Goal: Information Seeking & Learning: Learn about a topic

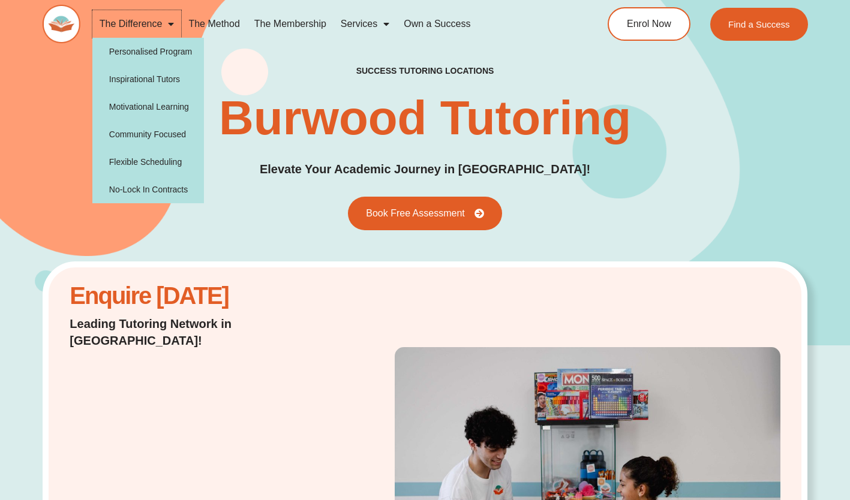
click at [144, 23] on link "The Difference" at bounding box center [136, 24] width 89 height 28
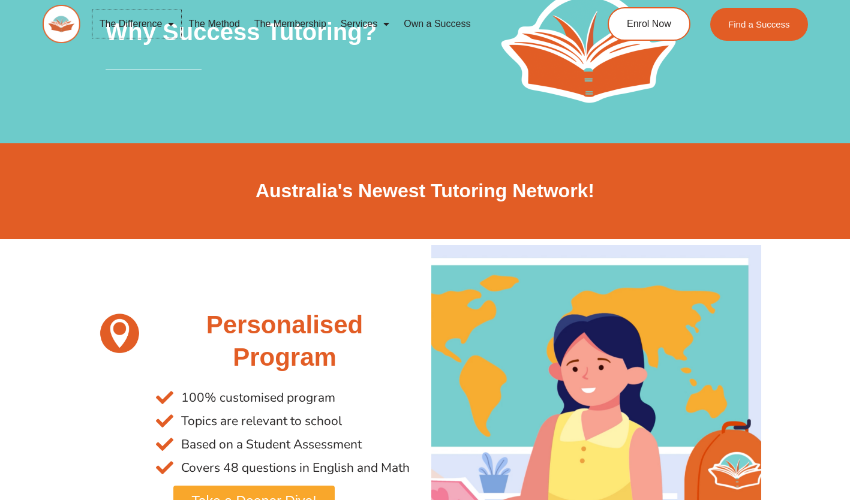
click at [163, 21] on span "Menu" at bounding box center [168, 24] width 12 height 22
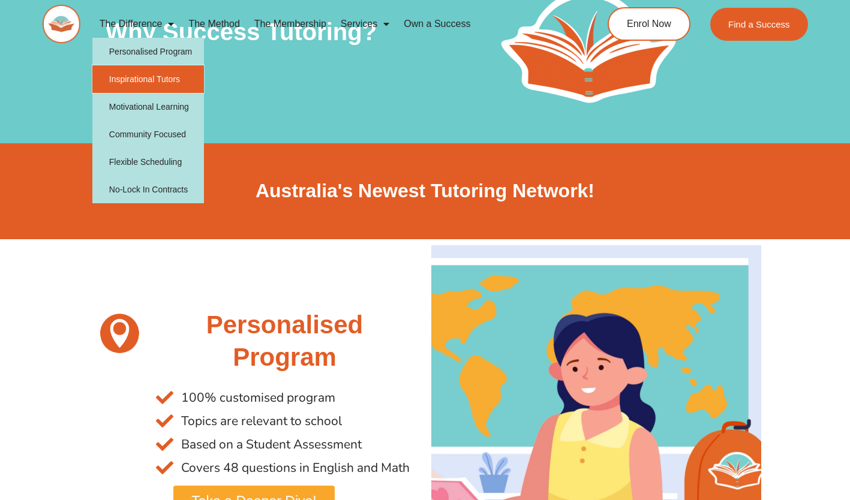
click at [164, 85] on link "Inspirational Tutors" at bounding box center [148, 79] width 112 height 28
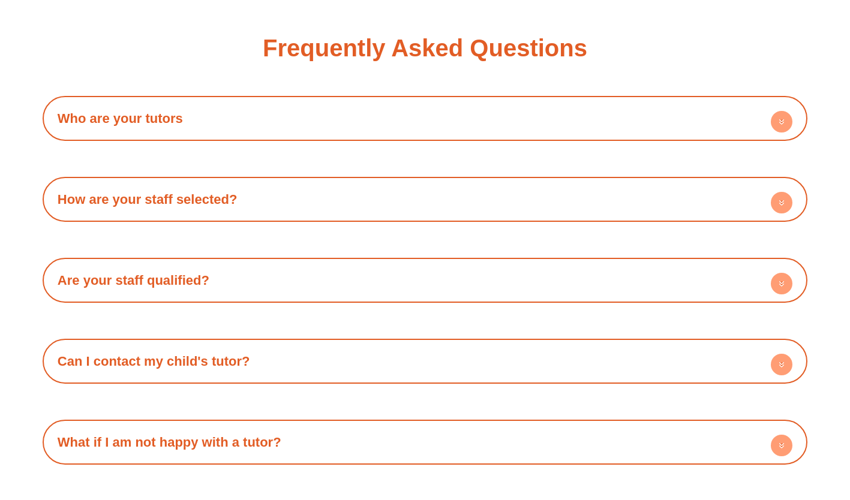
scroll to position [2033, 0]
click at [239, 115] on h4 "Who are your tutors" at bounding box center [425, 117] width 753 height 33
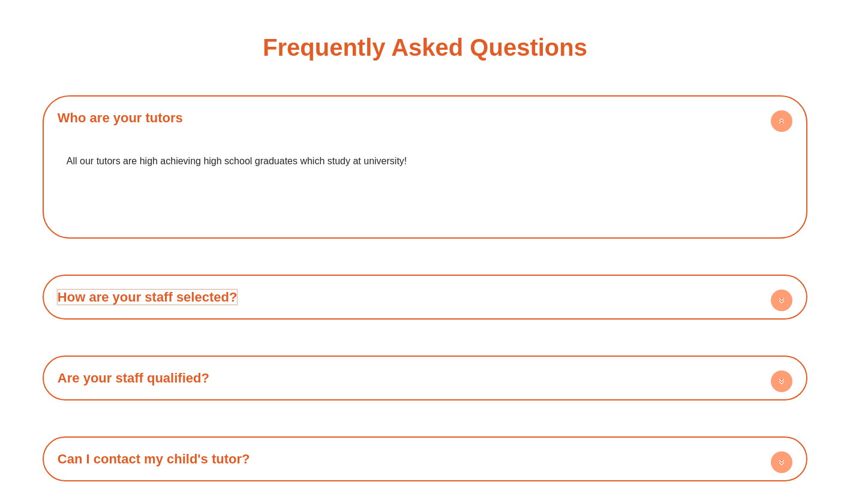
click at [220, 290] on link "How are your staff selected?" at bounding box center [148, 297] width 180 height 15
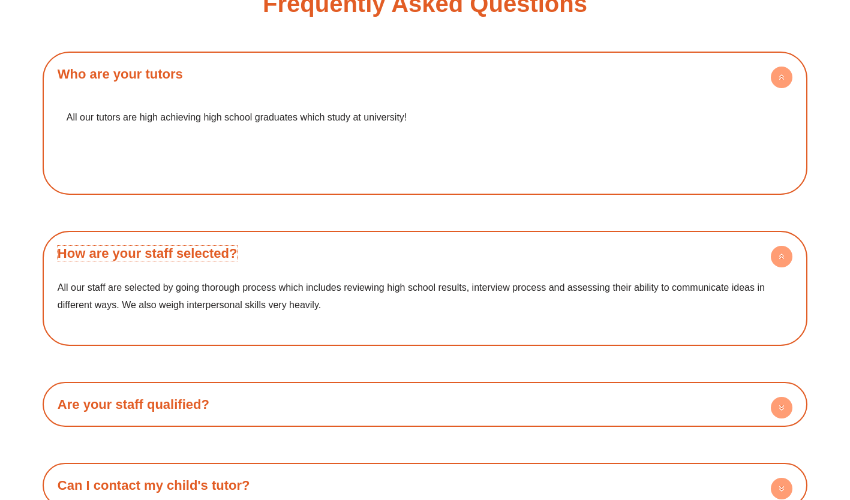
scroll to position [2086, 0]
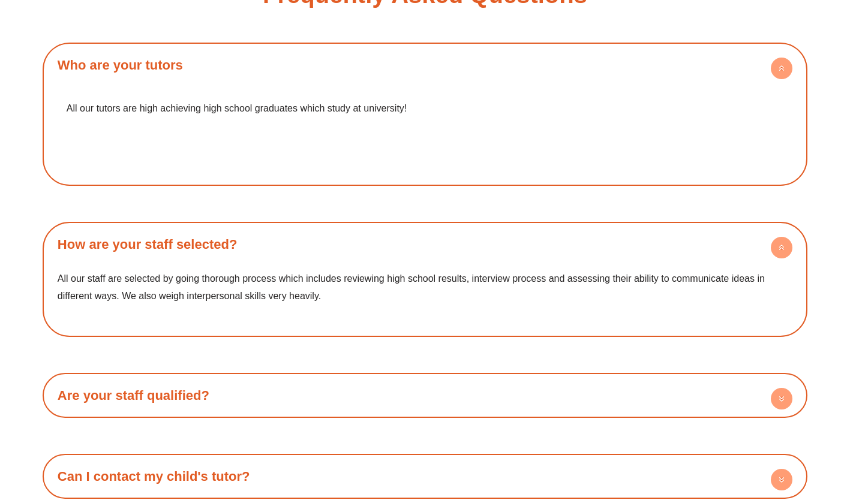
click at [224, 379] on h4 "Are your staff qualified?" at bounding box center [425, 395] width 753 height 33
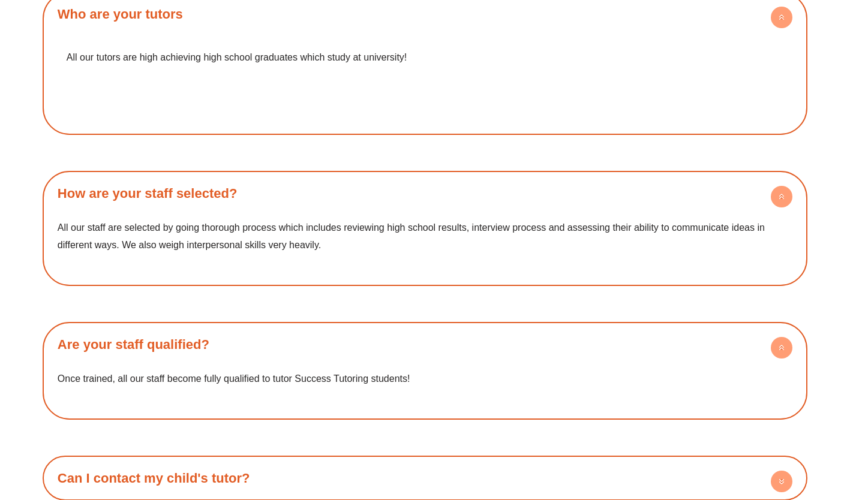
scroll to position [2137, 0]
